Goal: Task Accomplishment & Management: Complete application form

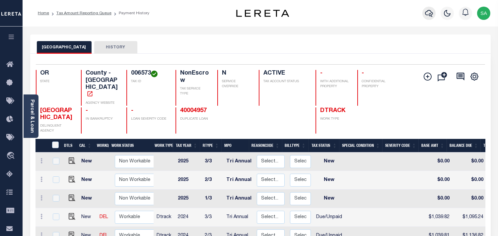
click at [429, 17] on icon "button" at bounding box center [429, 13] width 8 height 8
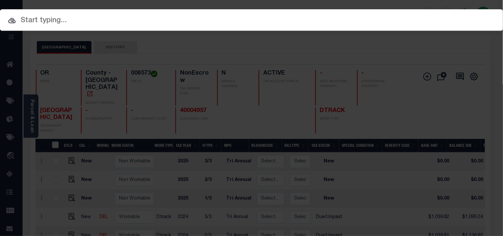
click at [392, 19] on input "text" at bounding box center [251, 21] width 503 height 12
paste input "16221288-00001"
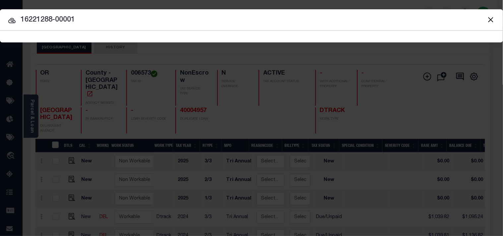
type input "16221288-00001"
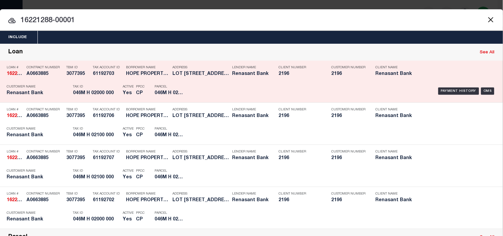
click at [191, 90] on div "Payment History OMS" at bounding box center [345, 91] width 312 height 19
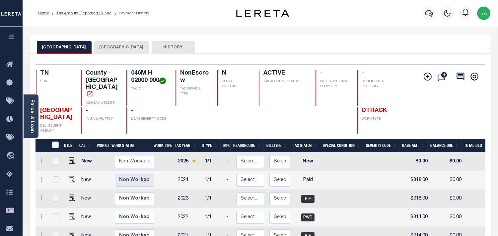
click at [96, 47] on button "[GEOGRAPHIC_DATA]" at bounding box center [121, 47] width 55 height 13
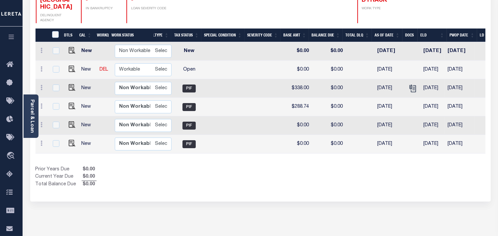
scroll to position [0, 133]
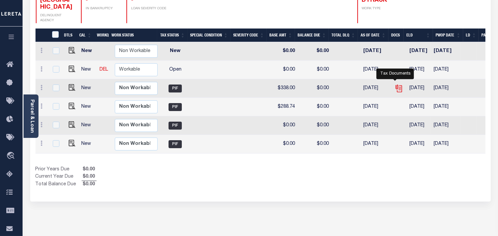
click at [394, 84] on icon "" at bounding box center [398, 88] width 9 height 9
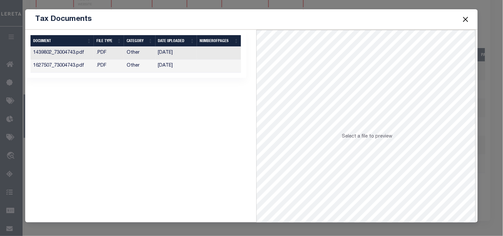
click at [168, 65] on td "07/31/2024" at bounding box center [176, 66] width 42 height 13
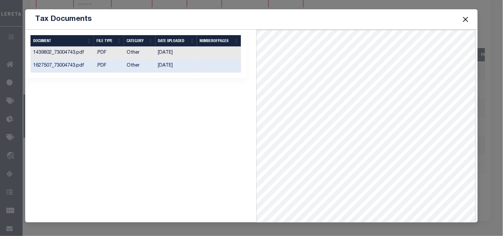
click at [174, 52] on td "01/29/2024" at bounding box center [176, 53] width 42 height 13
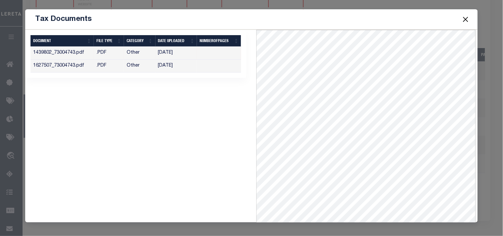
click at [466, 18] on button "Close" at bounding box center [465, 19] width 9 height 9
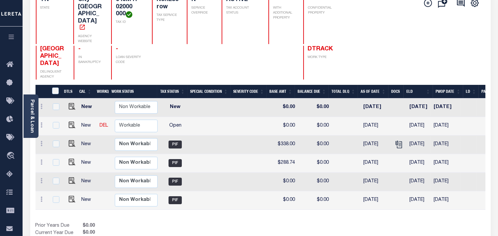
scroll to position [37, 0]
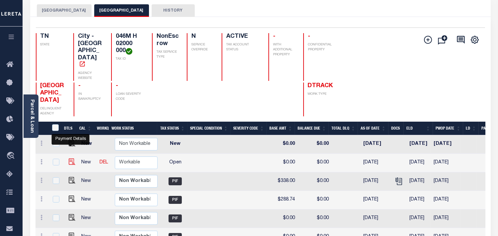
click at [71, 158] on img "" at bounding box center [72, 161] width 7 height 7
checkbox input "true"
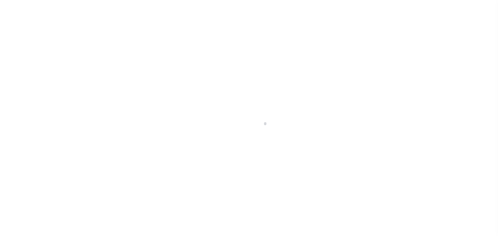
select select "OP2"
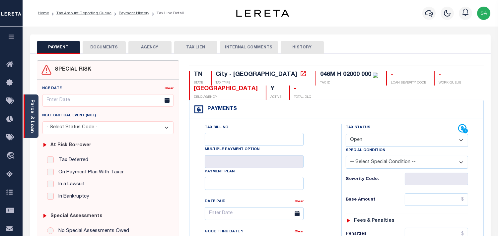
click at [30, 122] on link "Parcel & Loan" at bounding box center [32, 115] width 5 height 33
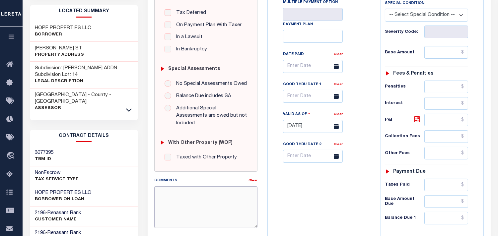
click at [191, 198] on textarea "Comments" at bounding box center [205, 207] width 103 height 42
paste textarea "Information taken verbally from Alicia."
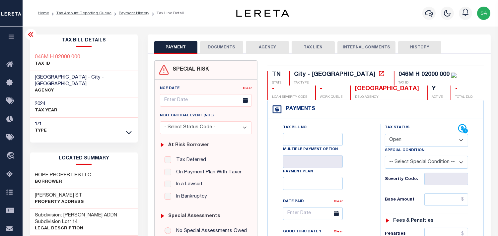
type textarea "Information taken verbally from Alicia."
type input "[DATE]"
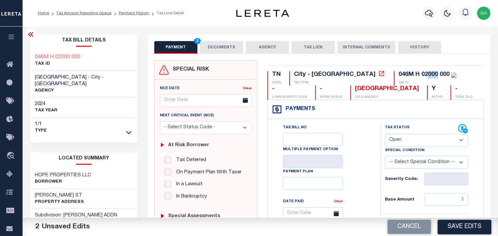
drag, startPoint x: 370, startPoint y: 74, endPoint x: 382, endPoint y: 75, distance: 11.7
click at [398, 75] on div "046M H 02000 000" at bounding box center [423, 75] width 51 height 6
click at [413, 144] on select "- Select Status Code - Open Due/Unpaid Paid Incomplete No Tax Due Internal Refu…" at bounding box center [426, 140] width 83 height 13
click at [385, 134] on select "- Select Status Code - Open Due/Unpaid Paid Incomplete No Tax Due Internal Refu…" at bounding box center [426, 140] width 83 height 13
click at [411, 140] on select "- Select Status Code - Open Due/Unpaid Paid Incomplete No Tax Due Internal Refu…" at bounding box center [426, 140] width 83 height 13
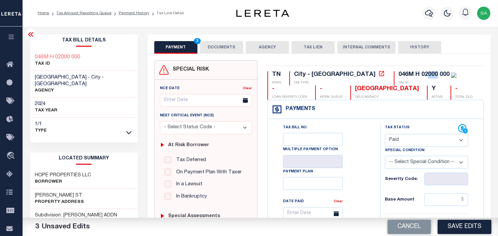
select select "DUE"
click at [385, 134] on select "- Select Status Code - Open Due/Unpaid Paid Incomplete No Tax Due Internal Refu…" at bounding box center [426, 140] width 83 height 13
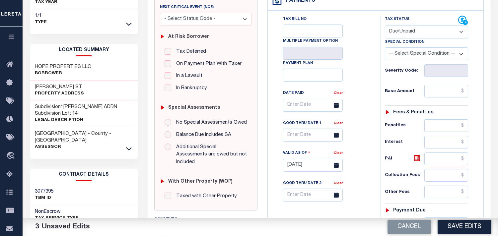
scroll to position [110, 0]
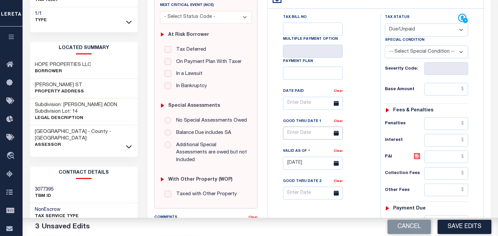
click at [303, 138] on input "text" at bounding box center [313, 133] width 60 height 13
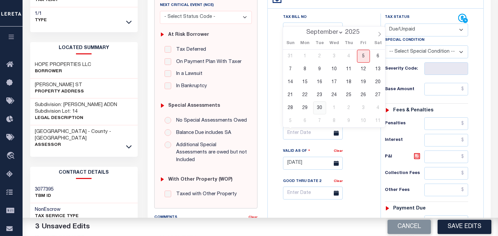
click at [319, 104] on span "30" at bounding box center [319, 107] width 13 height 13
type input "09/30/2025"
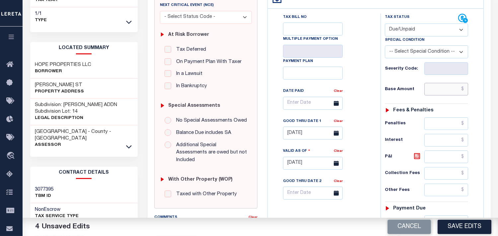
click at [432, 90] on input "text" at bounding box center [446, 89] width 44 height 13
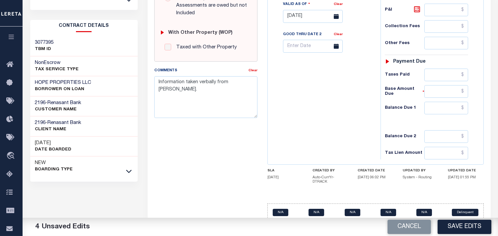
scroll to position [258, 0]
type input "$338.00"
click at [440, 110] on input "text" at bounding box center [446, 107] width 44 height 13
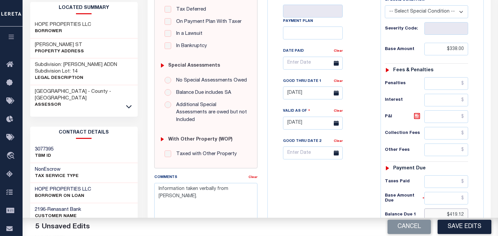
scroll to position [147, 0]
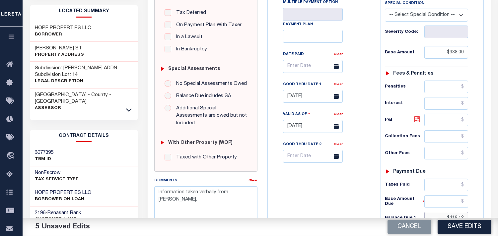
type input "$419.12"
click at [416, 120] on icon at bounding box center [417, 119] width 4 height 4
type input "$81.12"
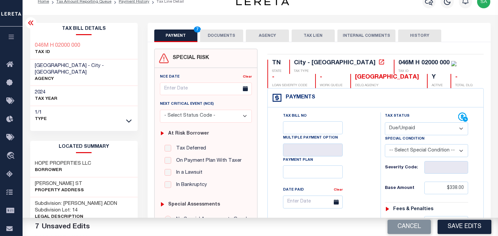
scroll to position [0, 0]
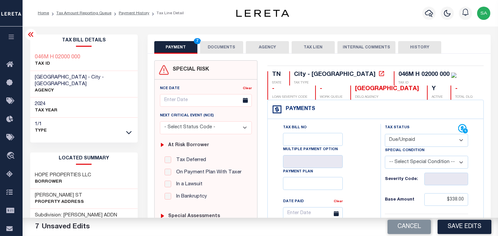
click at [370, 145] on div "Tax Bill No Multiple Payment Option Payment Plan Clear" at bounding box center [322, 217] width 96 height 186
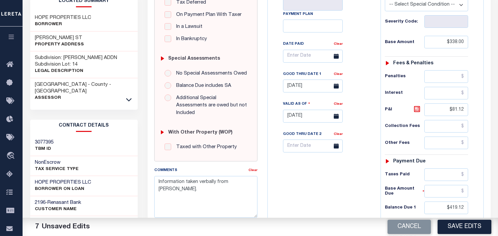
scroll to position [258, 0]
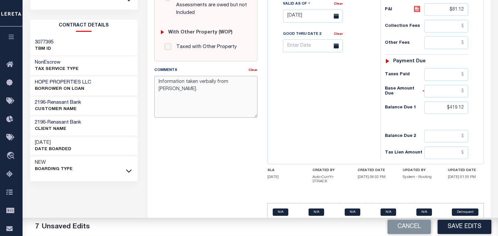
click at [232, 76] on textarea "Information taken verbally from Alicia." at bounding box center [205, 97] width 103 height 42
drag, startPoint x: 243, startPoint y: 76, endPoint x: 167, endPoint y: 78, distance: 75.9
click at [167, 78] on textarea "Information taken verbally from Honey." at bounding box center [205, 97] width 103 height 42
click at [230, 76] on textarea "Information taken verbally from Honey." at bounding box center [205, 97] width 103 height 42
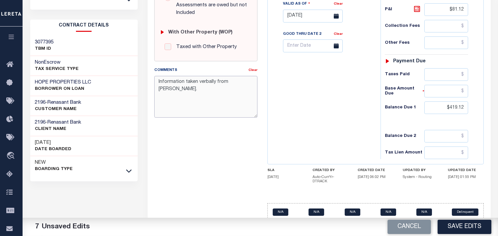
drag, startPoint x: 253, startPoint y: 72, endPoint x: 142, endPoint y: 73, distance: 111.1
click at [142, 73] on div "Parcel & Loan Tax Bill Details 046M H 02000 000 TAX ID AGENCY 2024 TAX YEAR" at bounding box center [260, 8] width 470 height 479
type textarea "Information taken verbally from Connie."
click at [315, 120] on div "Tax Bill No Multiple Payment Option Payment Plan Clear" at bounding box center [322, 12] width 106 height 293
click at [456, 227] on button "Save Edits" at bounding box center [464, 227] width 54 height 14
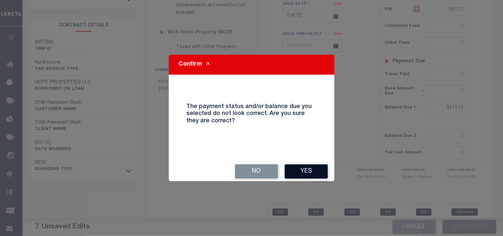
click at [314, 172] on button "Yes" at bounding box center [306, 171] width 43 height 14
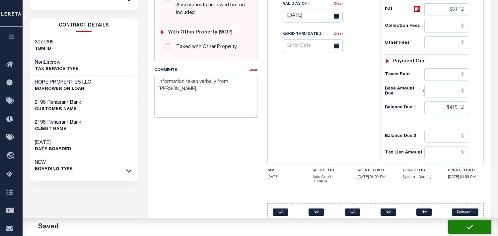
checkbox input "false"
type input "$338"
type input "$81.12"
type input "$419.12"
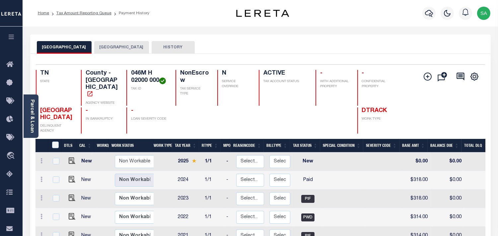
click at [108, 49] on button "[GEOGRAPHIC_DATA]" at bounding box center [121, 47] width 55 height 13
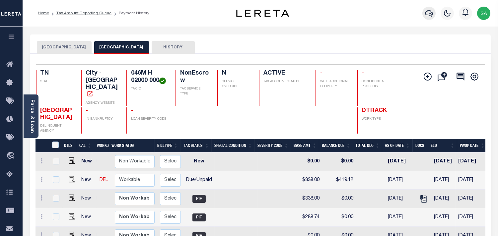
click at [427, 15] on icon "button" at bounding box center [429, 13] width 8 height 7
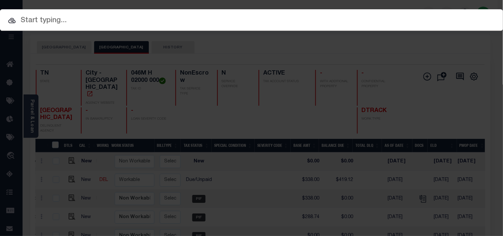
click at [395, 22] on input "text" at bounding box center [251, 21] width 503 height 12
paste input "16221288-00001"
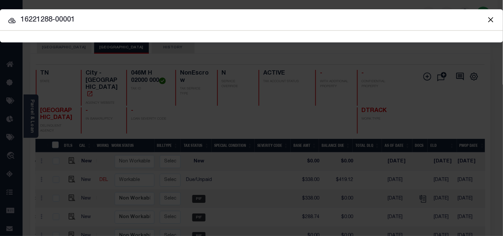
type input "16221288-00001"
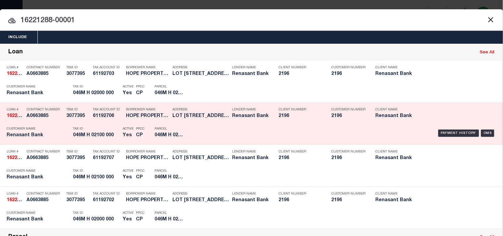
click at [210, 131] on div "Payment History OMS" at bounding box center [345, 133] width 302 height 19
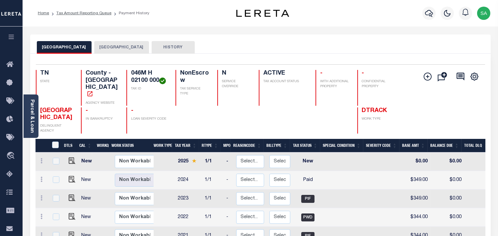
click at [104, 43] on button "[GEOGRAPHIC_DATA]" at bounding box center [121, 47] width 55 height 13
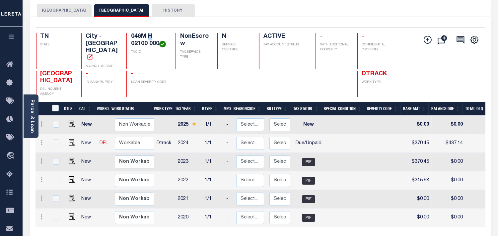
drag, startPoint x: 148, startPoint y: 36, endPoint x: 153, endPoint y: 35, distance: 4.7
click at [153, 35] on h4 "046M H 02100 000" at bounding box center [149, 40] width 36 height 14
drag, startPoint x: 132, startPoint y: 43, endPoint x: 140, endPoint y: 43, distance: 8.3
click at [140, 43] on h4 "046M H 02100 000" at bounding box center [149, 40] width 36 height 14
click at [70, 139] on img "" at bounding box center [72, 142] width 7 height 7
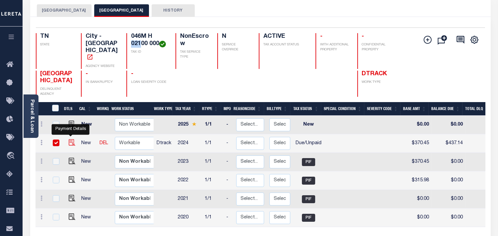
checkbox input "true"
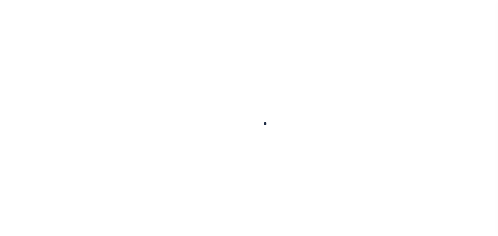
checkbox input "false"
type textarea "per [PERSON_NAME] at [GEOGRAPHIC_DATA] Information Taken verbally. ."
type input "[DATE]"
select select "DUE"
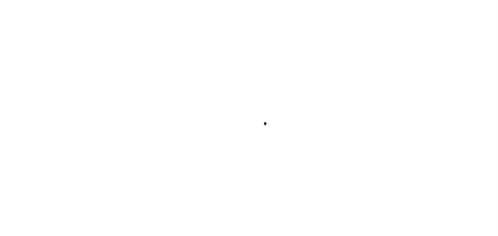
type input "$370.45"
type input "$66.69"
type input "$437.14"
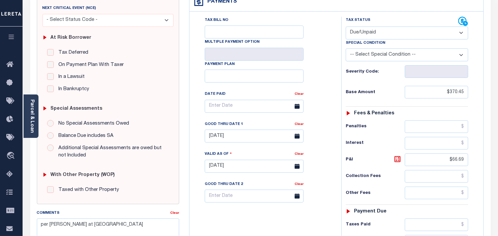
scroll to position [110, 0]
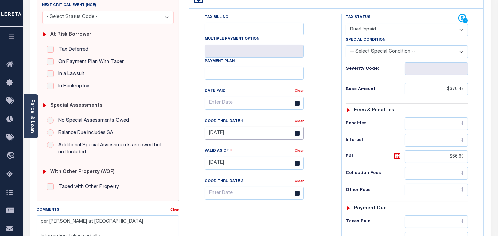
click at [235, 134] on input "[DATE]" at bounding box center [254, 133] width 99 height 13
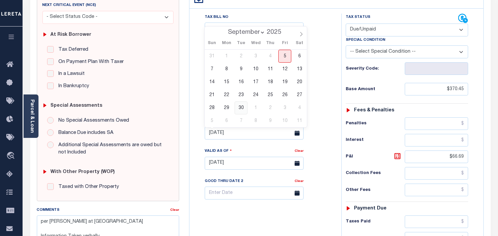
click at [240, 107] on span "30" at bounding box center [240, 107] width 13 height 13
type input "[DATE]"
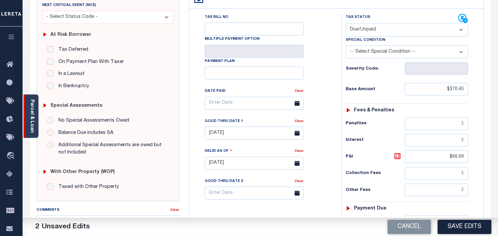
click at [30, 119] on link "Parcel & Loan" at bounding box center [32, 115] width 5 height 33
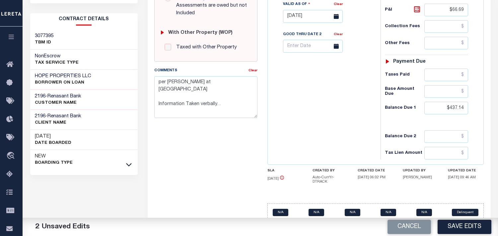
scroll to position [258, 0]
drag, startPoint x: 438, startPoint y: 109, endPoint x: 486, endPoint y: 102, distance: 48.0
click at [486, 102] on div "TN STATE City - [GEOGRAPHIC_DATA] TAX TYPE 046M H 02100 000 TAX ID - LOAN SEVER…" at bounding box center [375, 18] width 226 height 430
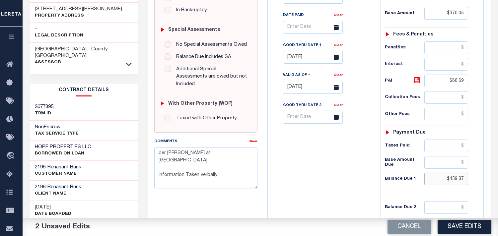
scroll to position [184, 0]
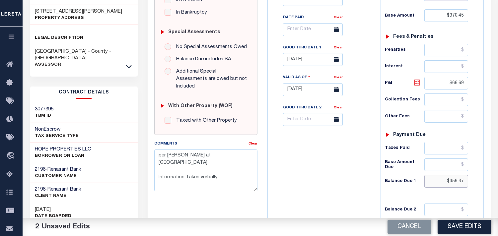
type input "$459.37"
click at [417, 85] on icon at bounding box center [417, 83] width 8 height 8
type input "$88.92"
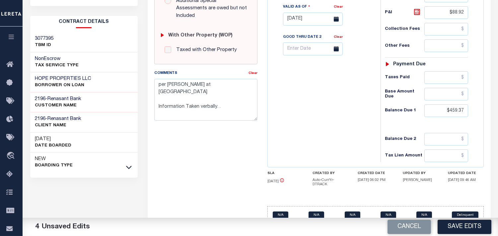
scroll to position [258, 0]
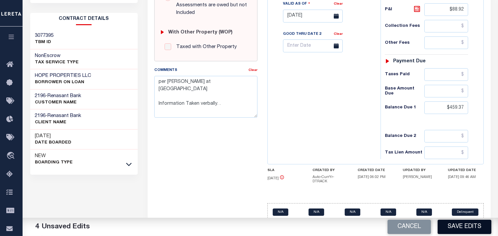
click at [463, 224] on button "Save Edits" at bounding box center [464, 227] width 54 height 14
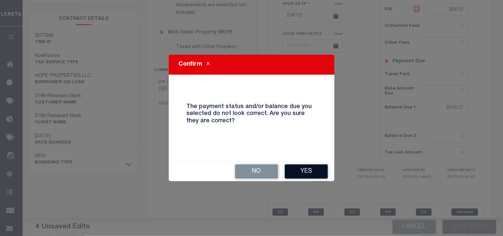
click at [299, 170] on button "Yes" at bounding box center [306, 171] width 43 height 14
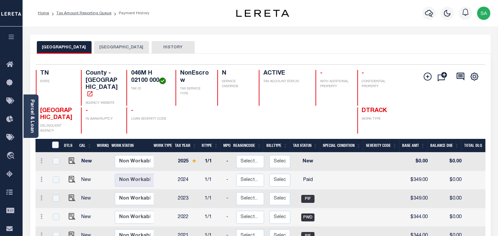
click at [99, 43] on button "[GEOGRAPHIC_DATA]" at bounding box center [121, 47] width 55 height 13
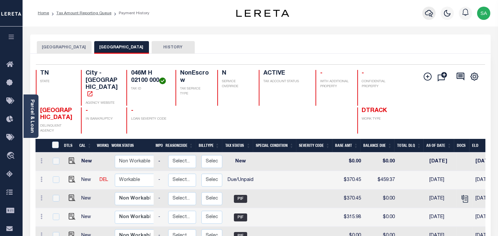
click at [426, 13] on icon "button" at bounding box center [429, 13] width 8 height 8
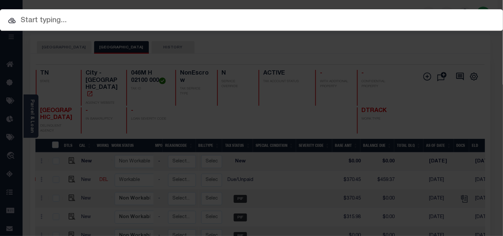
click at [387, 18] on div "Include Loans TBM Customers Borrowers Payments (Lender Non-Disb) Payments (Lend…" at bounding box center [251, 118] width 503 height 236
paste input "22105659"
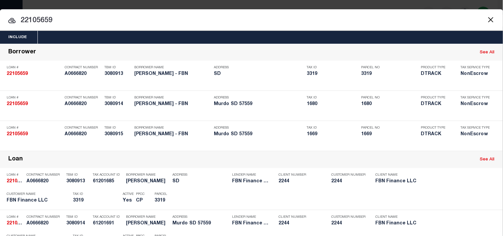
type input "22105659"
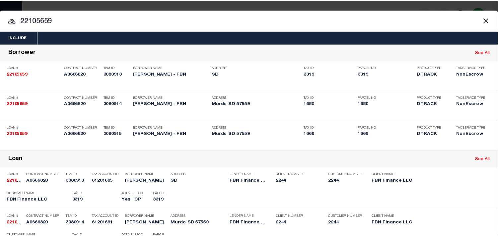
scroll to position [203, 0]
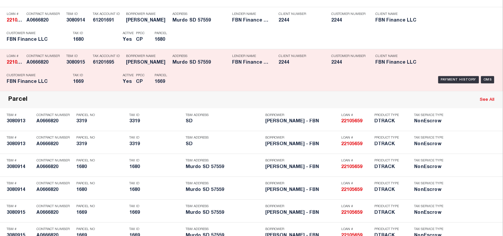
click at [212, 70] on div "Address Murdo SD 57559" at bounding box center [200, 60] width 56 height 19
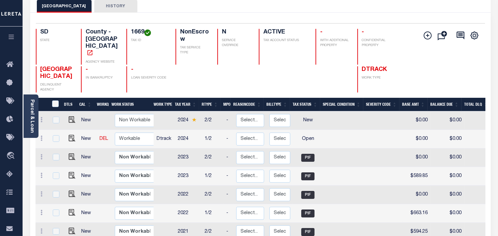
scroll to position [37, 0]
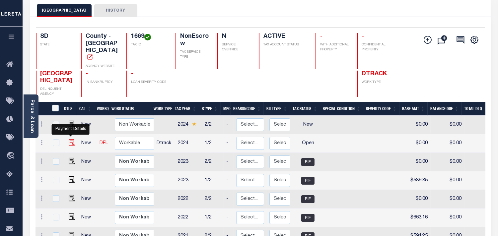
click at [69, 139] on img "" at bounding box center [72, 142] width 7 height 7
checkbox input "true"
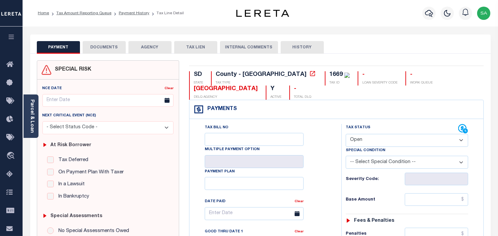
click at [369, 143] on select "- Select Status Code - Open Due/Unpaid Paid Incomplete No Tax Due Internal Refu…" at bounding box center [406, 140] width 122 height 13
select select "PYD"
click at [345, 134] on select "- Select Status Code - Open Due/Unpaid Paid Incomplete No Tax Due Internal Refu…" at bounding box center [406, 140] width 122 height 13
type input "[DATE]"
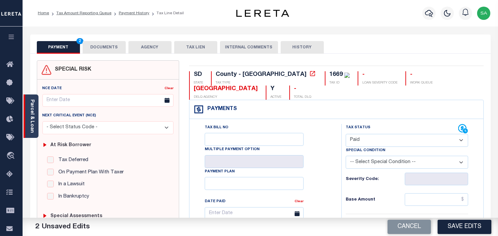
click at [32, 123] on link "Parcel & Loan" at bounding box center [32, 115] width 5 height 33
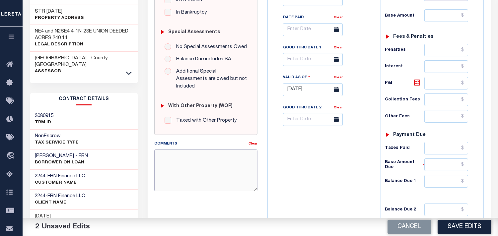
click at [194, 169] on textarea "Comments" at bounding box center [205, 171] width 103 height 42
paste textarea "Information taken verbally from Weber."
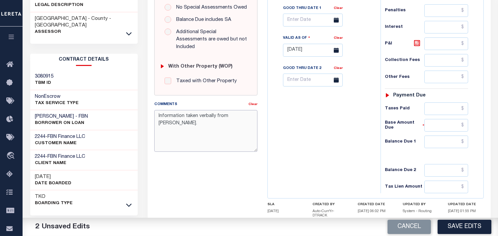
scroll to position [267, 0]
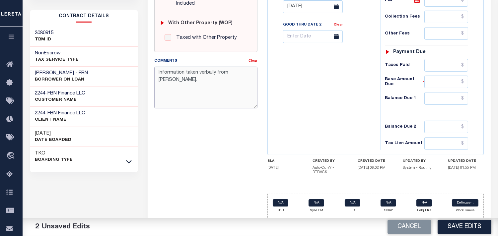
type textarea "Information taken verbally from Weber."
click at [467, 100] on input "text" at bounding box center [446, 98] width 44 height 13
type input "$0.00"
click at [332, 110] on div "Tax Bill No Multiple Payment Option Payment Plan Clear" at bounding box center [322, 3] width 106 height 293
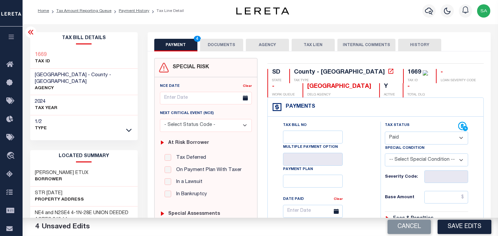
scroll to position [0, 0]
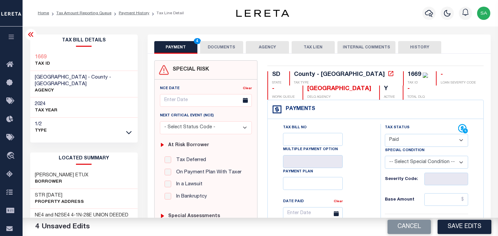
click at [406, 141] on select "- Select Status Code - Open Due/Unpaid Paid Incomplete No Tax Due Internal Refu…" at bounding box center [426, 140] width 83 height 13
select select "DUE"
click at [385, 134] on select "- Select Status Code - Open Due/Unpaid Paid Incomplete No Tax Due Internal Refu…" at bounding box center [426, 140] width 83 height 13
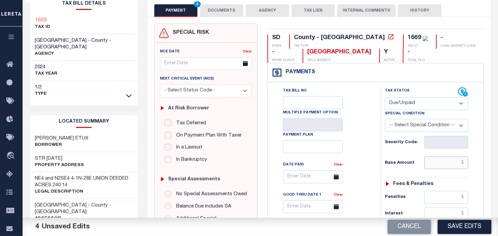
click at [441, 166] on input "text" at bounding box center [446, 162] width 44 height 13
click at [413, 228] on button "Cancel" at bounding box center [408, 227] width 43 height 14
type input "[DATE]"
select select "OP2"
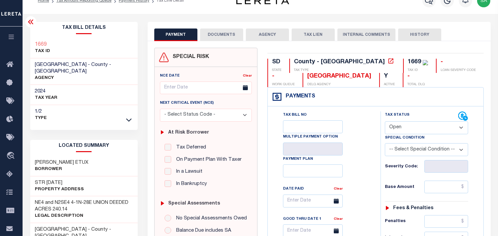
scroll to position [0, 0]
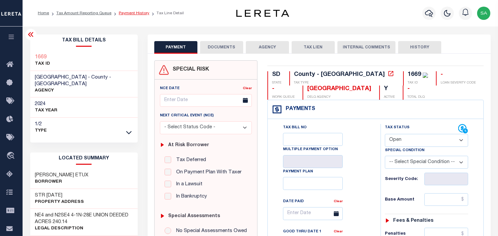
click at [137, 13] on link "Payment History" at bounding box center [134, 13] width 31 height 4
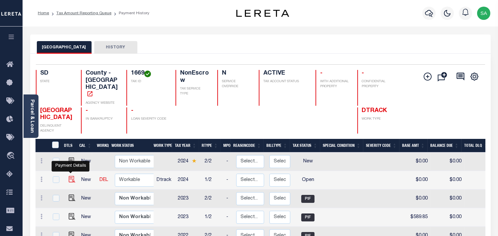
click at [71, 176] on img "" at bounding box center [72, 179] width 7 height 7
checkbox input "true"
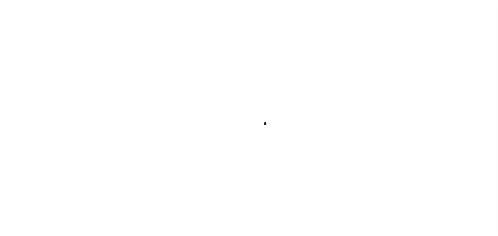
select select "OP2"
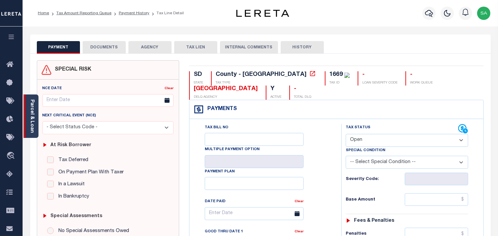
click at [31, 113] on link "Parcel & Loan" at bounding box center [32, 115] width 5 height 33
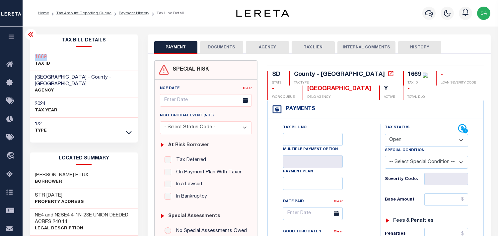
drag, startPoint x: 55, startPoint y: 56, endPoint x: 32, endPoint y: 56, distance: 22.9
click at [32, 56] on div "1669 TAX ID" at bounding box center [84, 61] width 108 height 20
copy h3 "1669"
click at [130, 14] on link "Payment History" at bounding box center [134, 13] width 31 height 4
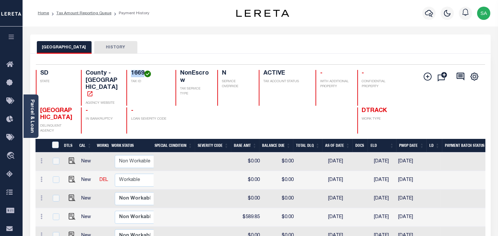
drag, startPoint x: 143, startPoint y: 73, endPoint x: 130, endPoint y: 76, distance: 13.0
click at [131, 76] on h4 "1669" at bounding box center [149, 73] width 36 height 7
copy h4 "1669"
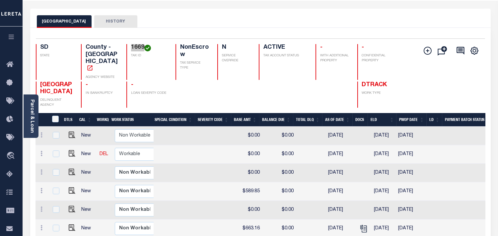
scroll to position [37, 0]
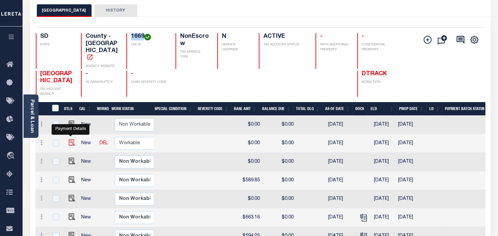
click at [72, 139] on img "" at bounding box center [72, 142] width 7 height 7
checkbox input "true"
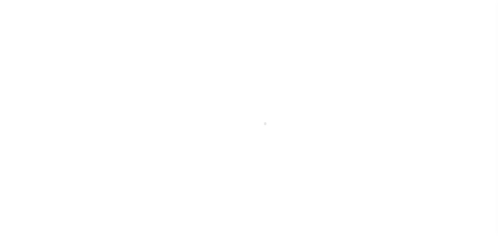
select select "OP2"
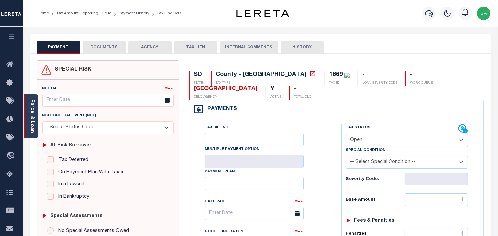
click at [33, 125] on link "Parcel & Loan" at bounding box center [32, 115] width 5 height 33
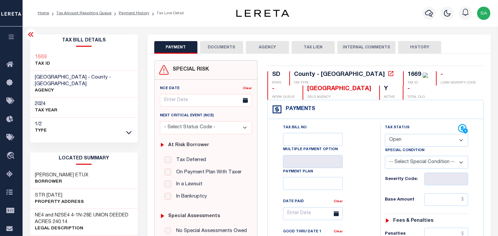
click at [204, 50] on button "DOCUMENTS" at bounding box center [221, 47] width 43 height 13
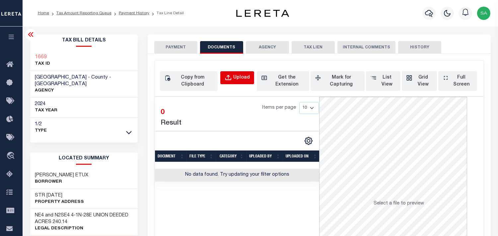
click at [239, 74] on div "Upload" at bounding box center [241, 77] width 17 height 7
select select "POP"
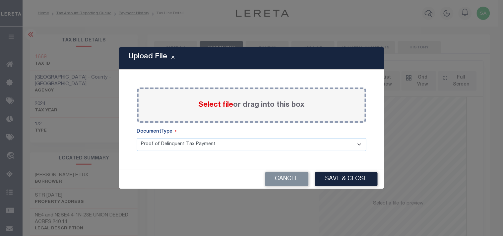
click at [223, 107] on span "Select file" at bounding box center [216, 104] width 35 height 7
click at [0, 0] on input "Select file or drag into this box" at bounding box center [0, 0] width 0 height 0
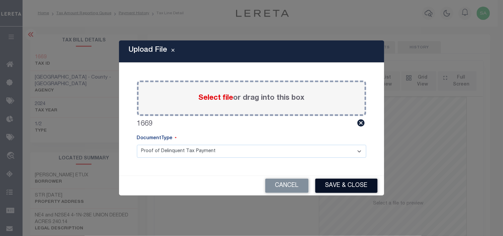
click at [339, 181] on button "Save & Close" at bounding box center [346, 186] width 62 height 14
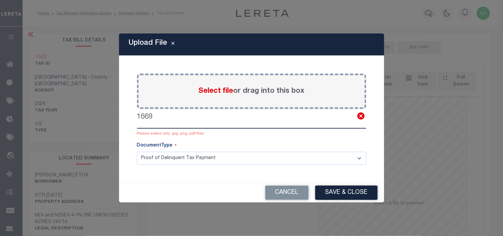
click at [357, 118] on icon at bounding box center [361, 116] width 9 height 9
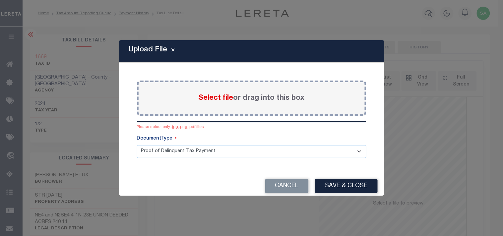
click at [199, 100] on span "Select file" at bounding box center [216, 97] width 35 height 7
click at [0, 0] on input "Select file or drag into this box" at bounding box center [0, 0] width 0 height 0
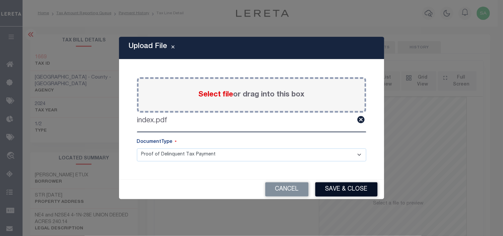
click at [341, 191] on button "Save & Close" at bounding box center [346, 189] width 62 height 14
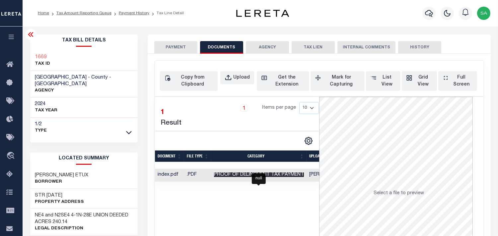
click at [303, 175] on span "Proof of Delinquent Tax Payment" at bounding box center [259, 174] width 90 height 5
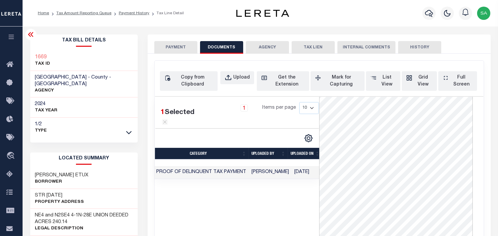
scroll to position [23, 0]
click at [184, 51] on button "PAYMENT" at bounding box center [175, 47] width 43 height 13
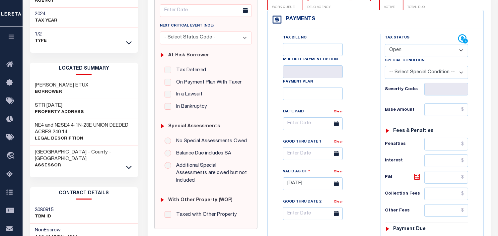
scroll to position [110, 0]
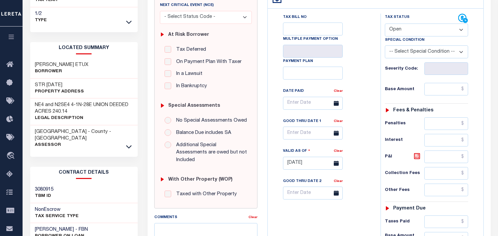
click at [402, 31] on select "- Select Status Code - Open Due/Unpaid Paid Incomplete No Tax Due Internal Refu…" at bounding box center [426, 30] width 83 height 13
select select "NTX"
click at [385, 24] on select "- Select Status Code - Open Due/Unpaid Paid Incomplete No Tax Due Internal Refu…" at bounding box center [426, 30] width 83 height 13
type input "[DATE]"
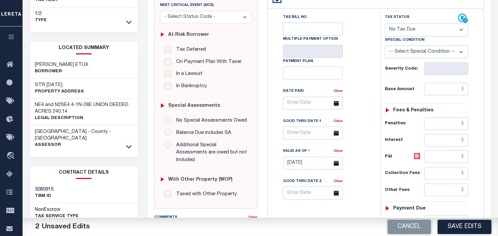
click at [420, 32] on select "- Select Status Code - Open Due/Unpaid Paid Incomplete No Tax Due Internal Refu…" at bounding box center [426, 30] width 83 height 13
select select "DUE"
click at [385, 24] on select "- Select Status Code - Open Due/Unpaid Paid Incomplete No Tax Due Internal Refu…" at bounding box center [426, 30] width 83 height 13
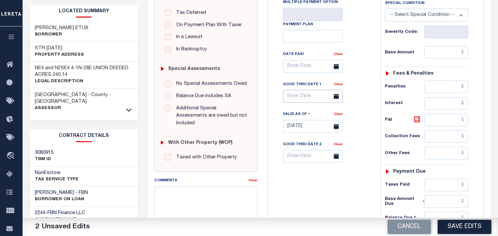
click at [293, 97] on input "text" at bounding box center [313, 96] width 60 height 13
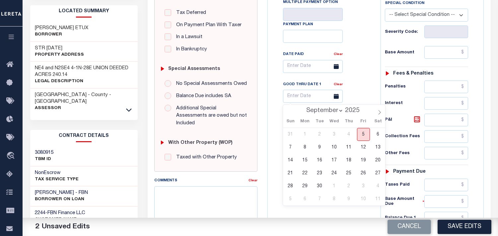
click at [362, 136] on span "5" at bounding box center [363, 134] width 13 height 13
type input "[DATE]"
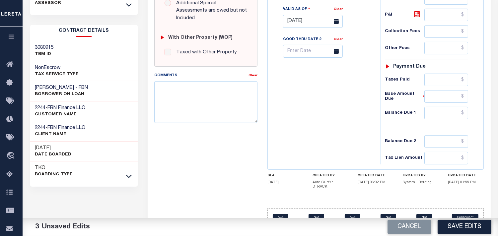
scroll to position [258, 0]
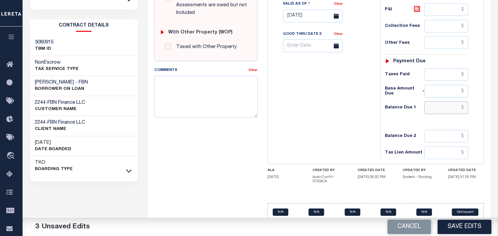
click at [442, 110] on input "text" at bounding box center [446, 107] width 44 height 13
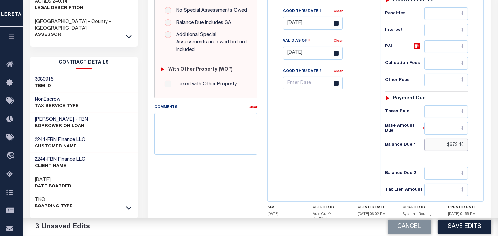
scroll to position [147, 0]
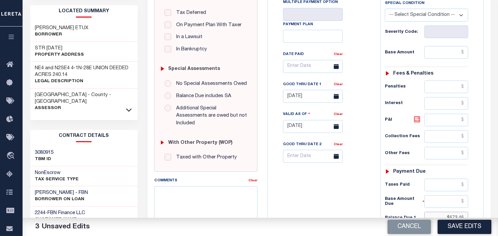
type input "$673.46"
click at [419, 119] on icon at bounding box center [417, 119] width 8 height 8
click at [442, 57] on input "text" at bounding box center [446, 52] width 44 height 13
type input "$646.50"
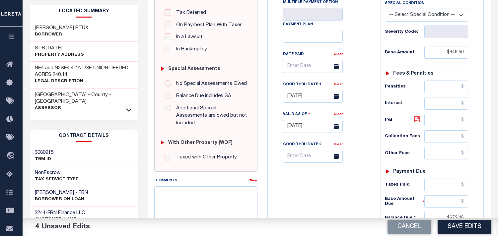
click at [418, 121] on icon at bounding box center [417, 119] width 4 height 4
type input "$26.96"
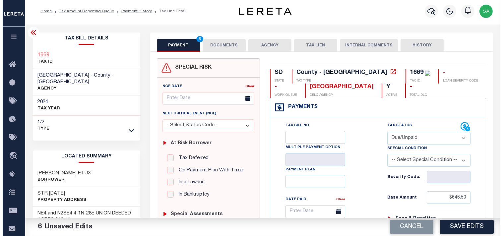
scroll to position [0, 0]
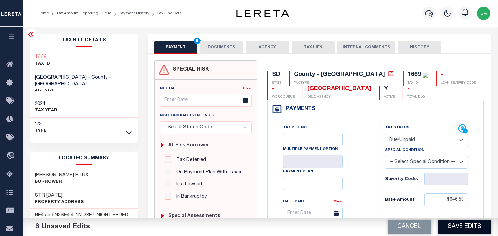
click at [461, 223] on button "Save Edits" at bounding box center [464, 227] width 54 height 14
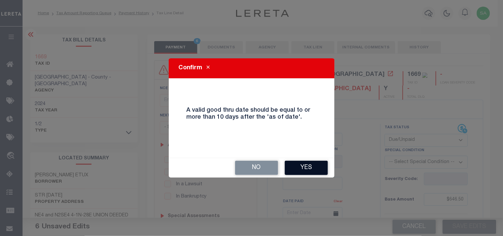
click at [299, 164] on button "Yes" at bounding box center [306, 168] width 43 height 14
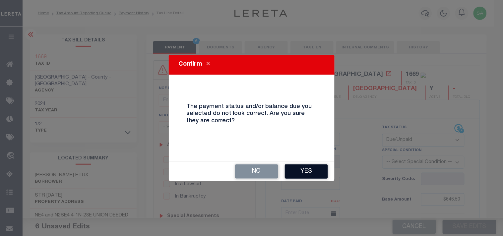
click at [306, 172] on button "Yes" at bounding box center [306, 171] width 43 height 14
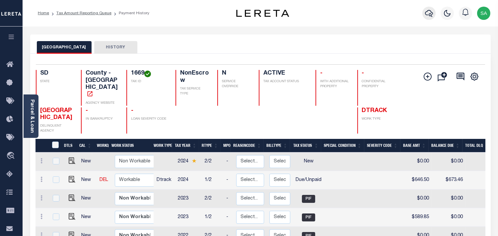
click at [430, 13] on icon "button" at bounding box center [429, 13] width 8 height 8
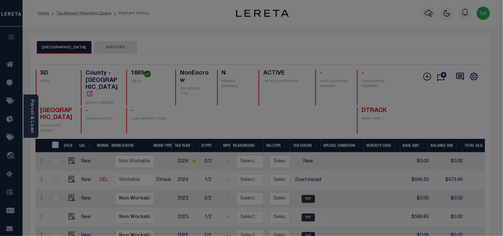
click at [0, 0] on input "text" at bounding box center [0, 0] width 0 height 0
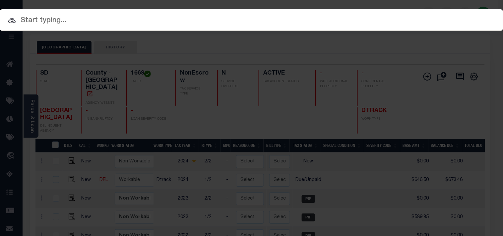
paste input "22105659"
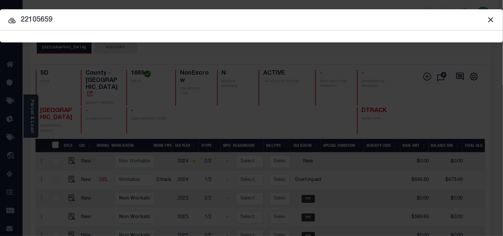
type input "22105659"
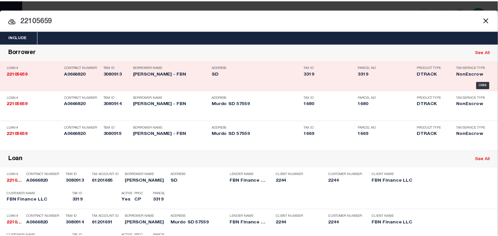
scroll to position [161, 0]
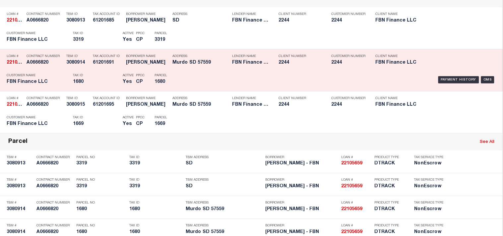
click at [209, 90] on div "Payment History OMS" at bounding box center [345, 79] width 302 height 19
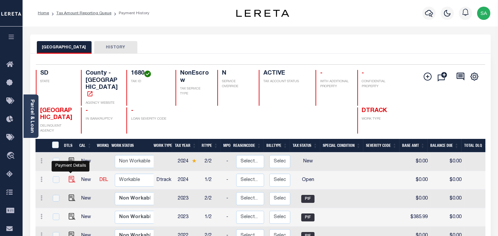
click at [70, 176] on img "" at bounding box center [72, 179] width 7 height 7
checkbox input "true"
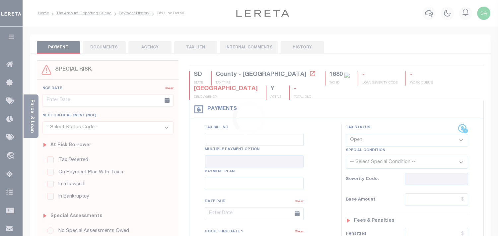
select select "OP2"
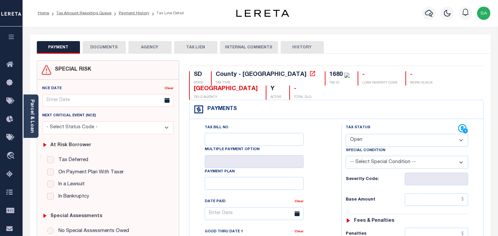
click at [108, 51] on button "DOCUMENTS" at bounding box center [104, 47] width 43 height 13
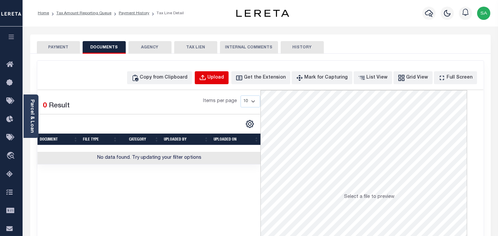
click at [220, 78] on div "Upload" at bounding box center [216, 77] width 17 height 7
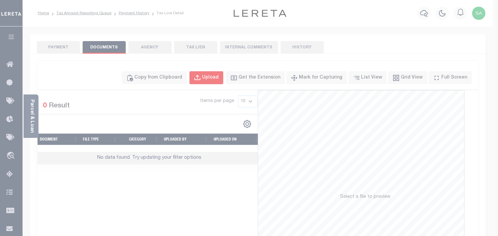
select select "POP"
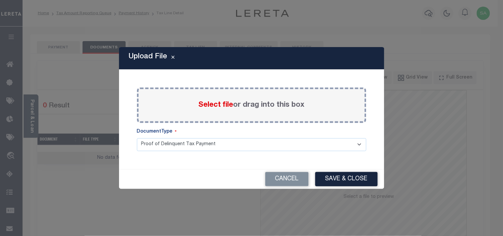
click at [205, 108] on span "Select file" at bounding box center [216, 104] width 35 height 7
click at [0, 0] on input "Select file or drag into this box" at bounding box center [0, 0] width 0 height 0
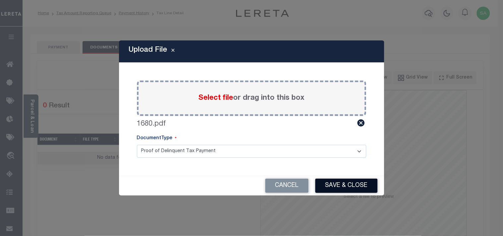
click at [346, 184] on button "Save & Close" at bounding box center [346, 186] width 62 height 14
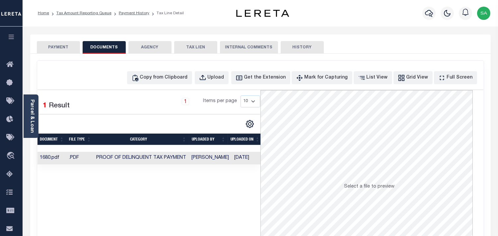
click at [250, 159] on td "[DATE]" at bounding box center [249, 158] width 34 height 13
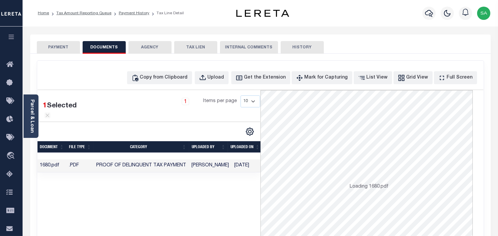
click at [62, 48] on button "PAYMENT" at bounding box center [58, 47] width 43 height 13
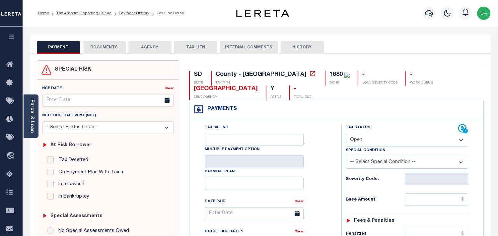
click at [359, 141] on select "- Select Status Code - Open Due/Unpaid Paid Incomplete No Tax Due Internal Refu…" at bounding box center [406, 140] width 122 height 13
select select "DUE"
click at [345, 134] on select "- Select Status Code - Open Due/Unpaid Paid Incomplete No Tax Due Internal Refu…" at bounding box center [406, 140] width 122 height 13
type input "[DATE]"
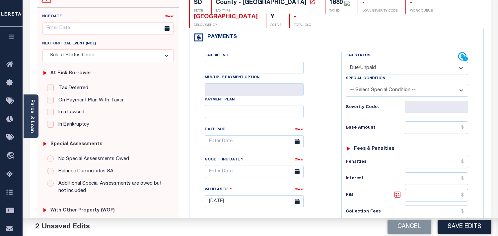
scroll to position [74, 0]
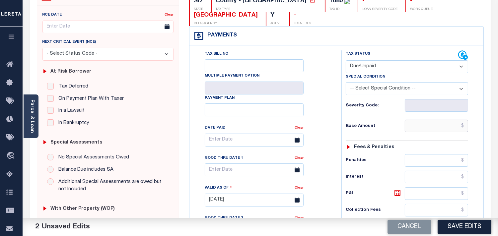
click at [443, 124] on input "text" at bounding box center [435, 126] width 63 height 13
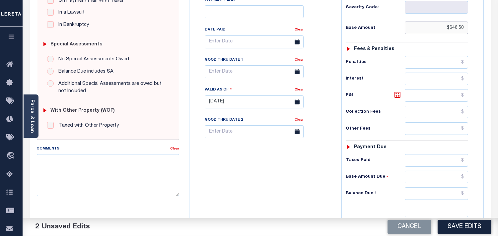
scroll to position [221, 0]
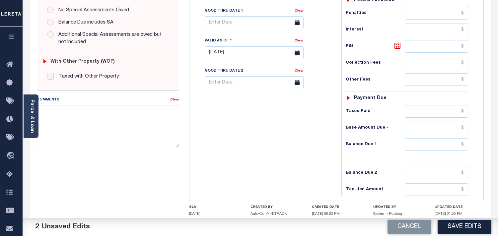
type input "$646.50"
click at [439, 145] on input "text" at bounding box center [435, 144] width 63 height 13
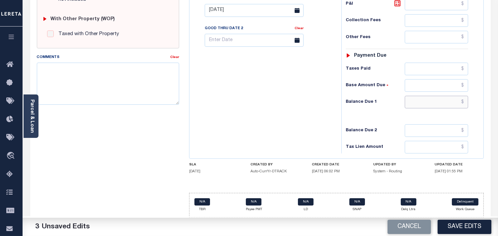
scroll to position [265, 0]
click at [442, 100] on input "text" at bounding box center [435, 102] width 63 height 13
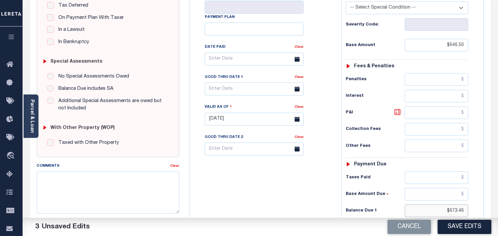
type input "$673.46"
click at [397, 113] on icon at bounding box center [397, 112] width 8 height 8
type input "$26.96"
click at [251, 87] on input "text" at bounding box center [254, 89] width 99 height 13
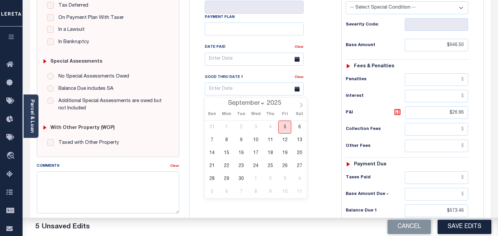
click at [284, 125] on span "5" at bounding box center [284, 127] width 13 height 13
type input "[DATE]"
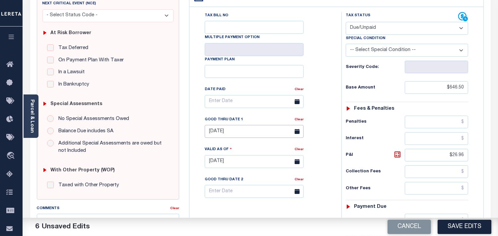
scroll to position [44, 0]
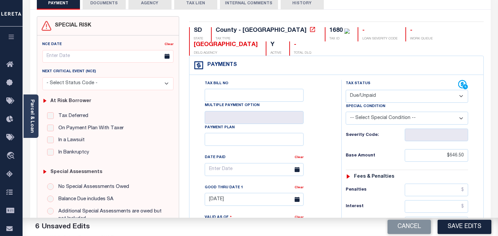
click at [96, 3] on button "DOCUMENTS" at bounding box center [104, 3] width 43 height 13
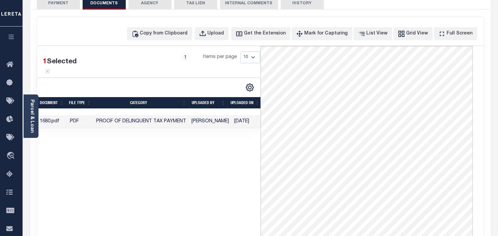
click at [62, 5] on button "PAYMENT 6" at bounding box center [58, 3] width 43 height 13
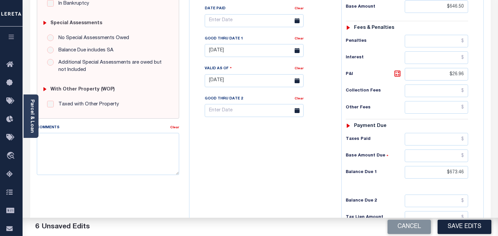
scroll to position [191, 0]
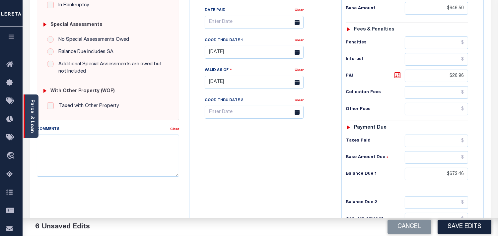
click at [33, 106] on link "Parcel & Loan" at bounding box center [32, 115] width 5 height 33
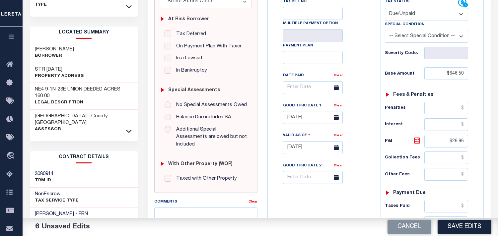
scroll to position [118, 0]
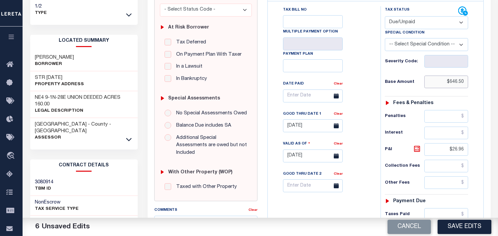
click at [459, 81] on input "$646.50" at bounding box center [446, 82] width 44 height 13
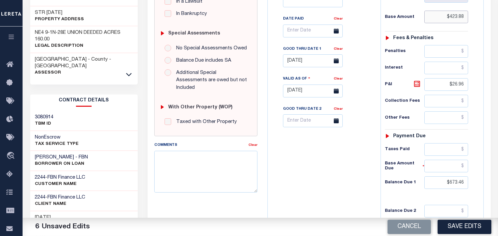
scroll to position [265, 0]
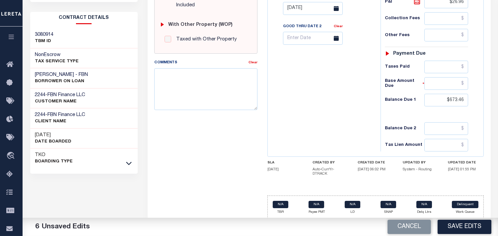
type input "$423.88"
drag, startPoint x: 444, startPoint y: 101, endPoint x: 477, endPoint y: 101, distance: 33.2
click at [477, 101] on div "Tax Status Status" at bounding box center [428, 5] width 106 height 293
type input "$441.56"
click at [346, 118] on div "Tax Bill No Multiple Payment Option Payment Plan Clear" at bounding box center [322, 5] width 106 height 293
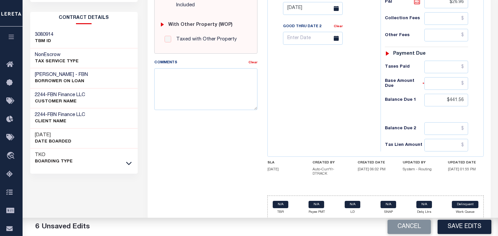
click at [418, 2] on icon at bounding box center [417, 1] width 4 height 4
type input "$17.68"
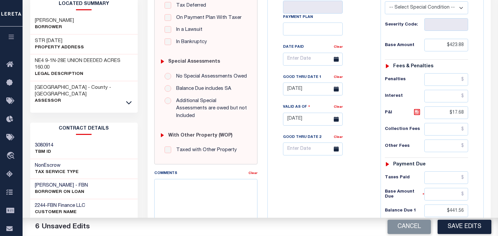
scroll to position [44, 0]
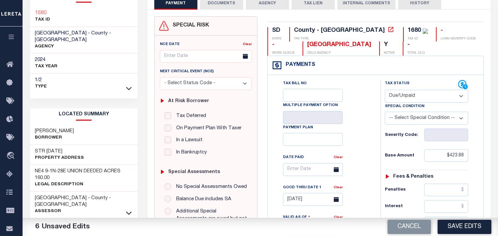
click at [214, 5] on button "DOCUMENTS" at bounding box center [221, 3] width 43 height 13
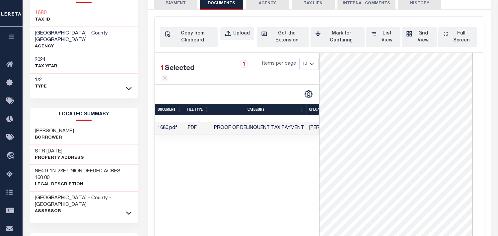
click at [183, 8] on button "PAYMENT 6" at bounding box center [175, 3] width 43 height 13
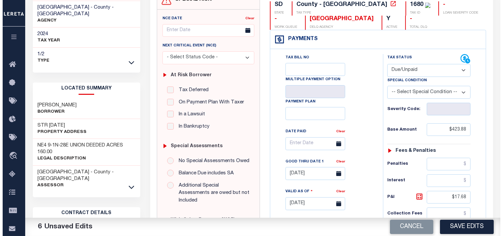
scroll to position [228, 0]
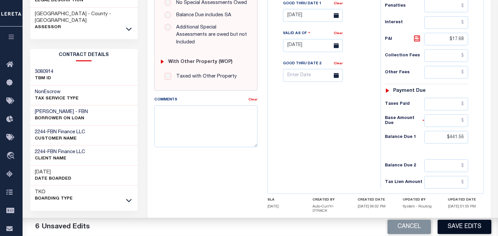
click at [459, 227] on button "Save Edits" at bounding box center [464, 227] width 54 height 14
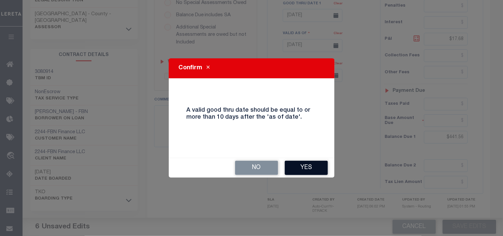
click at [314, 170] on button "Yes" at bounding box center [306, 168] width 43 height 14
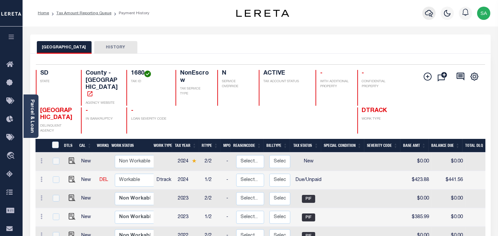
click at [429, 13] on icon "button" at bounding box center [429, 13] width 8 height 8
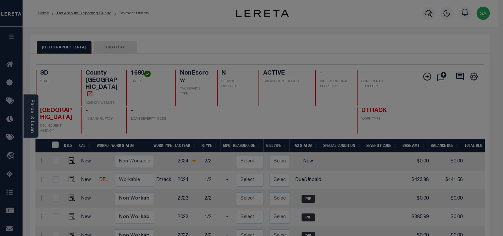
click at [0, 0] on div "Include Loans TBM Customers Borrowers Payments (Lender Non-Disb) Payments (Lend…" at bounding box center [0, 0] width 0 height 0
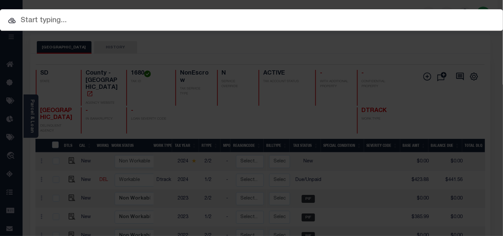
paste input "22105659"
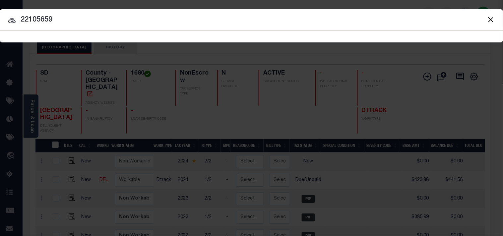
type input "22105659"
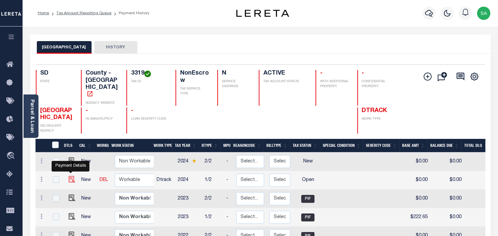
click at [71, 176] on img "" at bounding box center [72, 179] width 7 height 7
checkbox input "true"
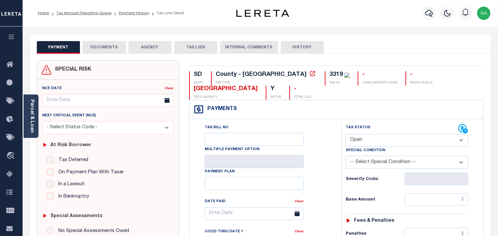
drag, startPoint x: 360, startPoint y: 140, endPoint x: 360, endPoint y: 145, distance: 5.3
click at [360, 140] on select "- Select Status Code - Open Due/Unpaid Paid Incomplete No Tax Due Internal Refu…" at bounding box center [406, 140] width 122 height 13
select select "DUE"
click at [345, 134] on select "- Select Status Code - Open Due/Unpaid Paid Incomplete No Tax Due Internal Refu…" at bounding box center [406, 140] width 122 height 13
type input "[DATE]"
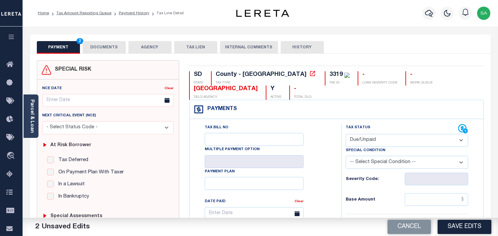
click at [111, 50] on button "DOCUMENTS" at bounding box center [104, 47] width 43 height 13
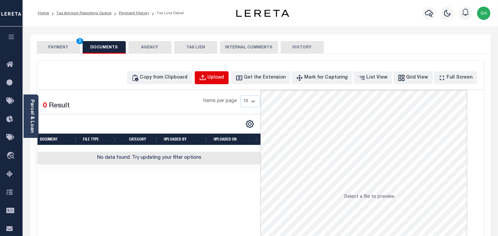
click at [224, 77] on div "Upload" at bounding box center [216, 77] width 17 height 7
select select "POP"
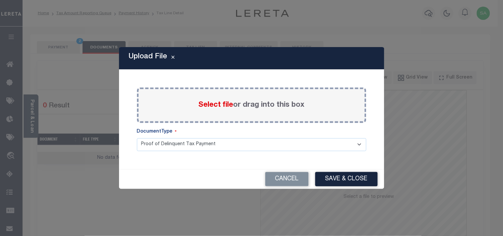
click at [216, 105] on span "Select file" at bounding box center [216, 104] width 35 height 7
click at [0, 0] on input "Select file or drag into this box" at bounding box center [0, 0] width 0 height 0
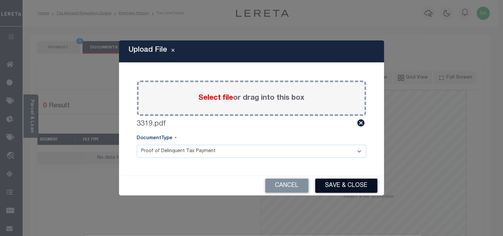
click at [337, 186] on button "Save & Close" at bounding box center [346, 186] width 62 height 14
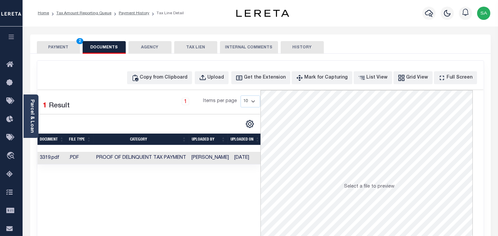
click at [63, 51] on button "PAYMENT 2" at bounding box center [58, 47] width 43 height 13
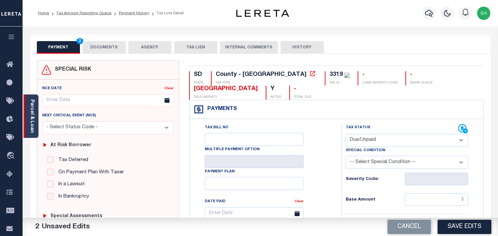
click at [32, 131] on div "Parcel & Loan" at bounding box center [31, 115] width 15 height 43
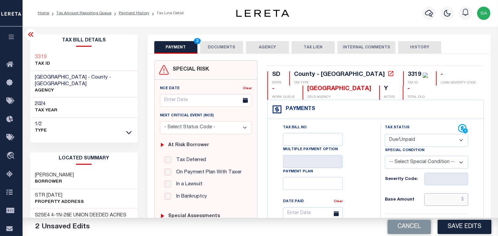
click at [441, 200] on input "text" at bounding box center [446, 199] width 44 height 13
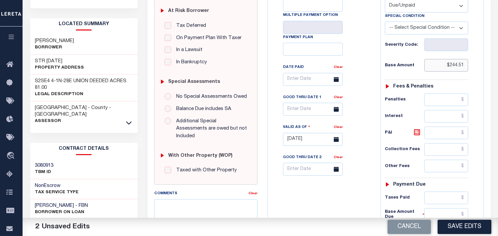
scroll to position [147, 0]
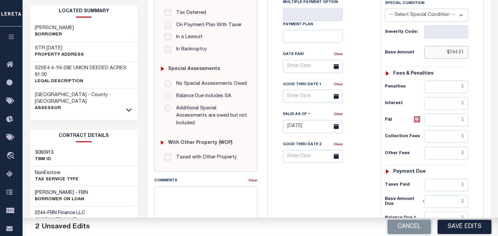
type input "$244.51"
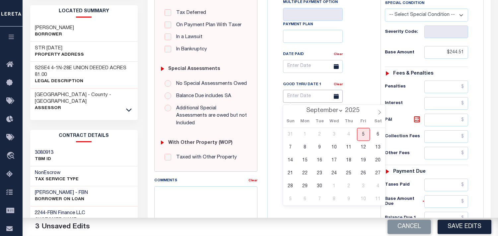
click at [307, 95] on input "text" at bounding box center [313, 96] width 60 height 13
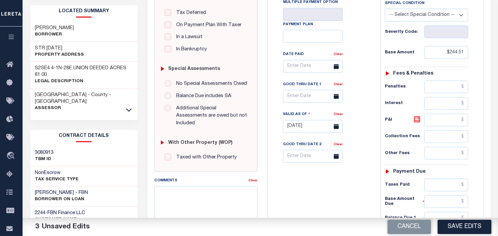
click at [353, 83] on div "Tax Bill No Multiple Payment Option Payment Plan Clear" at bounding box center [322, 70] width 96 height 186
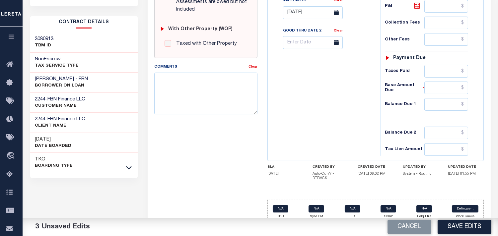
scroll to position [265, 0]
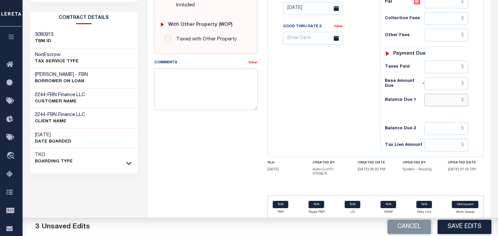
click at [446, 103] on input "text" at bounding box center [446, 100] width 44 height 13
type input "$254.51"
click at [345, 102] on div "Tax Bill No Multiple Payment Option Payment Plan Clear" at bounding box center [322, 5] width 106 height 293
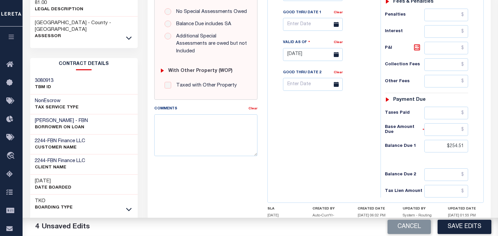
scroll to position [154, 0]
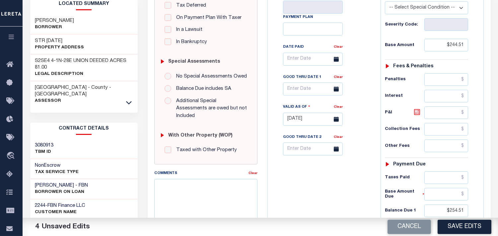
click at [418, 113] on icon at bounding box center [417, 112] width 4 height 4
drag, startPoint x: 460, startPoint y: 113, endPoint x: 469, endPoint y: 113, distance: 9.9
click at [469, 113] on div "Tax Status Status - Select Status Code -" at bounding box center [428, 115] width 96 height 293
type input "$10.20"
click at [306, 92] on input "text" at bounding box center [313, 89] width 60 height 13
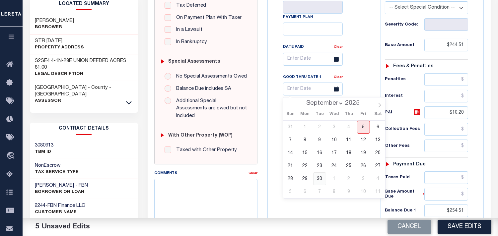
click at [318, 177] on span "30" at bounding box center [319, 178] width 13 height 13
type input "09/30/2025"
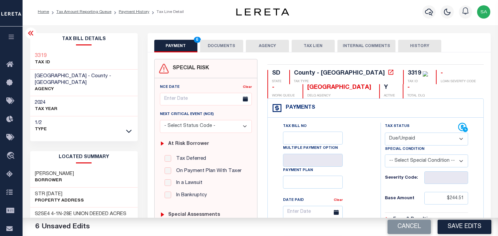
scroll to position [0, 0]
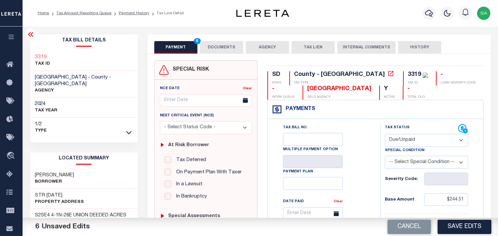
click at [227, 50] on button "DOCUMENTS" at bounding box center [221, 47] width 43 height 13
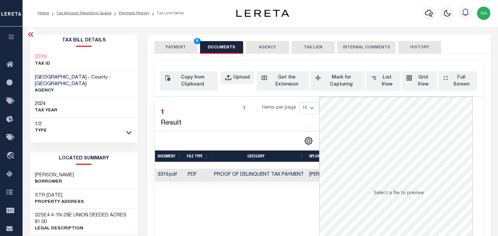
click at [182, 49] on button "PAYMENT 6" at bounding box center [175, 47] width 43 height 13
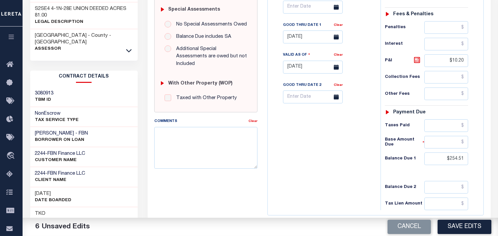
scroll to position [221, 0]
